Goal: Communication & Community: Answer question/provide support

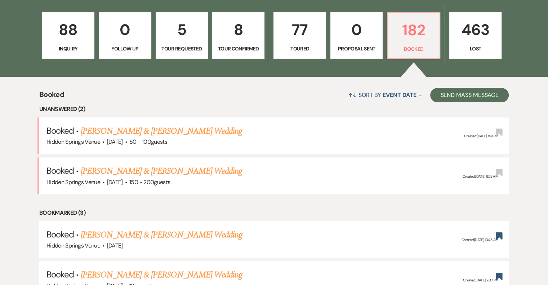
scroll to position [216, 0]
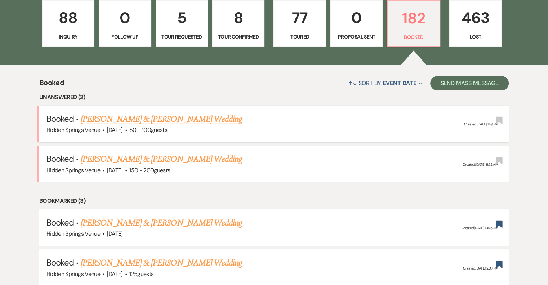
click at [226, 118] on link "[PERSON_NAME] & [PERSON_NAME] Wedding" at bounding box center [161, 119] width 161 height 13
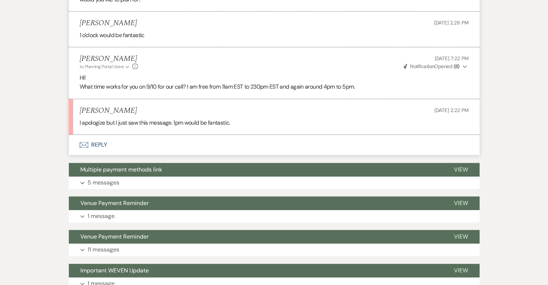
scroll to position [648, 0]
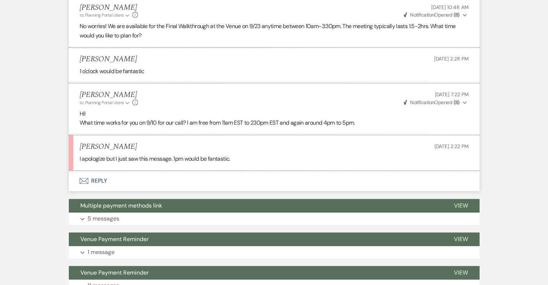
click at [465, 100] on icon "Expand" at bounding box center [464, 102] width 4 height 5
click at [450, 115] on span "Opened (8)" at bounding box center [450, 116] width 24 height 6
click at [465, 102] on icon "Collapse" at bounding box center [464, 102] width 4 height 5
click at [98, 178] on button "Envelope Reply" at bounding box center [274, 181] width 410 height 20
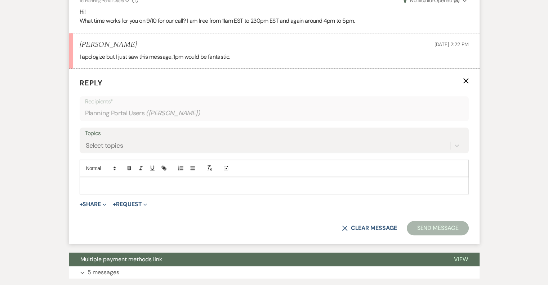
scroll to position [750, 0]
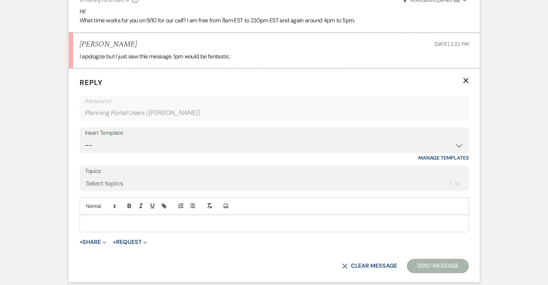
click at [107, 222] on p at bounding box center [273, 223] width 377 height 8
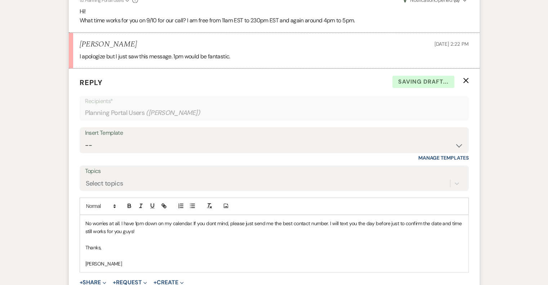
click at [210, 221] on p "No worries at all. I have 1pm down on my calendar. If you dont mind, please jus…" at bounding box center [273, 227] width 377 height 16
click at [209, 224] on p "No worries at all. I have 1pm down on my calendar. If you dont mind, please jus…" at bounding box center [273, 227] width 377 height 16
click at [257, 238] on p at bounding box center [273, 239] width 377 height 8
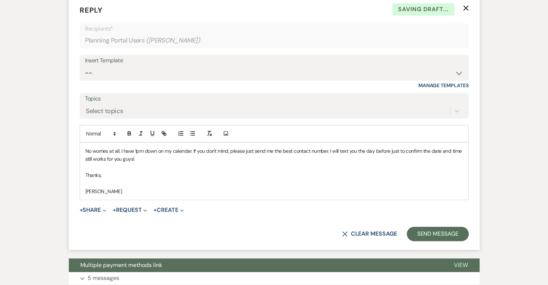
scroll to position [858, 0]
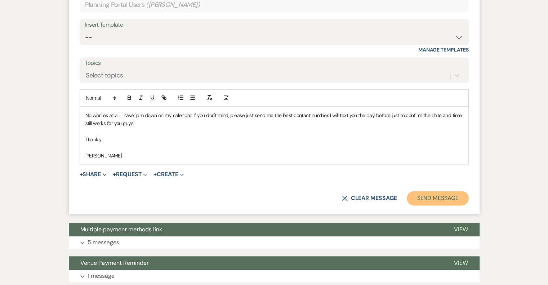
click at [427, 197] on button "Send Message" at bounding box center [437, 198] width 62 height 14
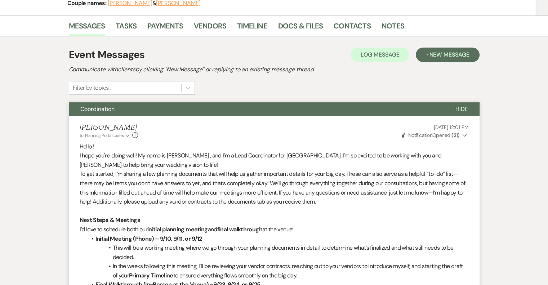
scroll to position [13, 0]
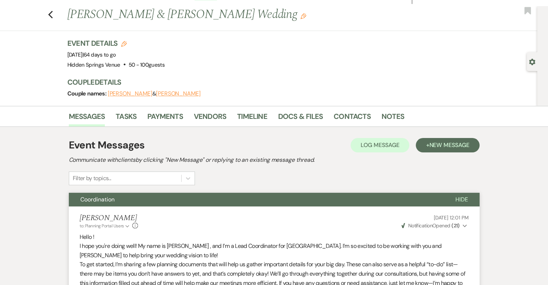
click at [56, 15] on div "Previous [PERSON_NAME] & [PERSON_NAME] Wedding Edit Bookmark" at bounding box center [266, 18] width 540 height 25
click at [52, 16] on use "button" at bounding box center [50, 15] width 5 height 8
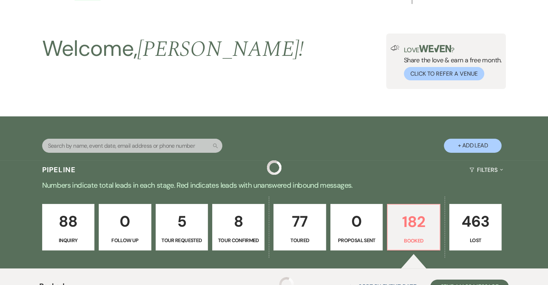
scroll to position [216, 0]
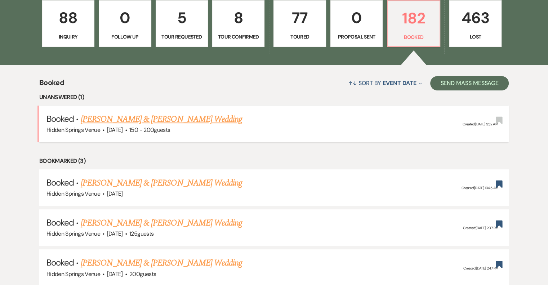
click at [161, 119] on link "[PERSON_NAME] & [PERSON_NAME] Wedding" at bounding box center [161, 119] width 161 height 13
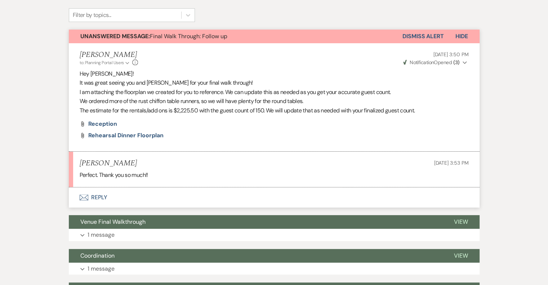
scroll to position [180, 0]
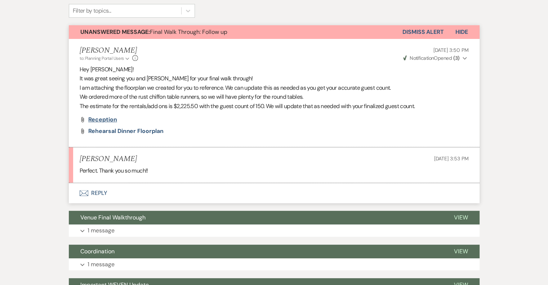
click at [96, 118] on span "Reception" at bounding box center [102, 120] width 29 height 8
click at [108, 132] on span "Rehearsal Dinner Floorplan" at bounding box center [125, 131] width 75 height 8
click at [94, 228] on p "1 message" at bounding box center [100, 230] width 27 height 9
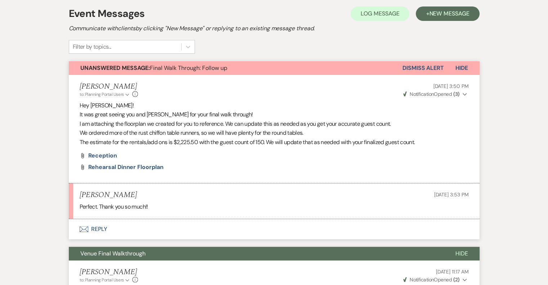
scroll to position [0, 0]
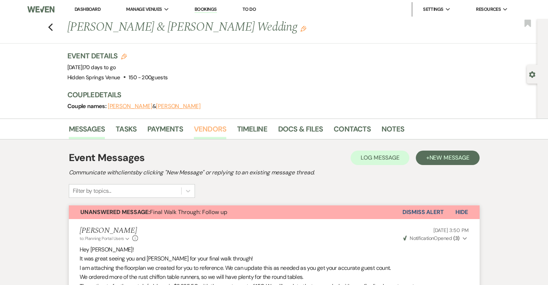
click at [216, 126] on link "Vendors" at bounding box center [210, 131] width 32 height 16
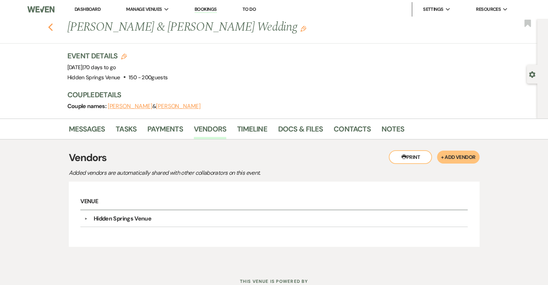
click at [53, 30] on use "button" at bounding box center [50, 27] width 5 height 8
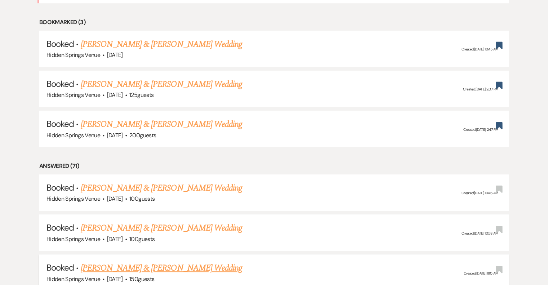
scroll to position [252, 0]
